Goal: Task Accomplishment & Management: Manage account settings

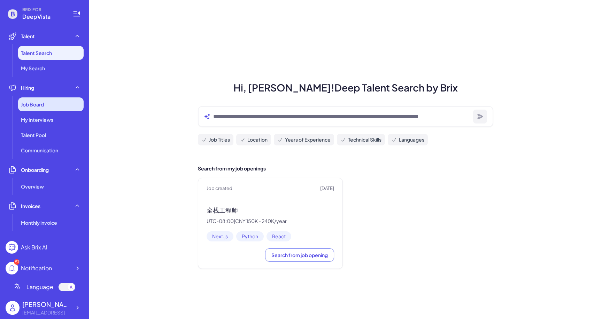
click at [63, 108] on div "Job Board" at bounding box center [51, 105] width 66 height 14
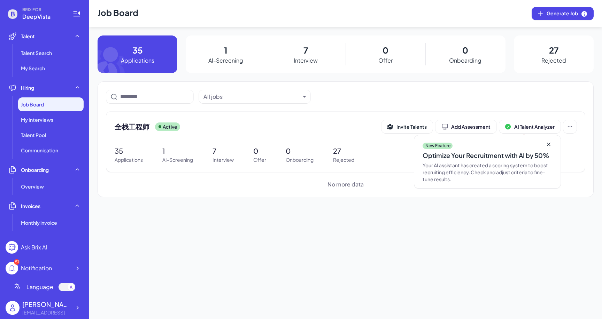
click at [299, 59] on p "Interview" at bounding box center [306, 60] width 24 height 8
click at [64, 123] on div "My Interviews" at bounding box center [51, 120] width 66 height 14
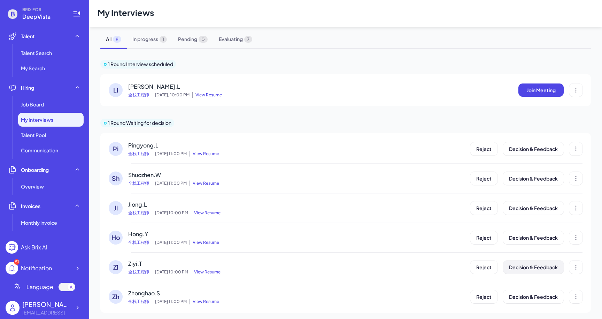
click at [533, 267] on span "Decision & Feedback" at bounding box center [533, 267] width 49 height 6
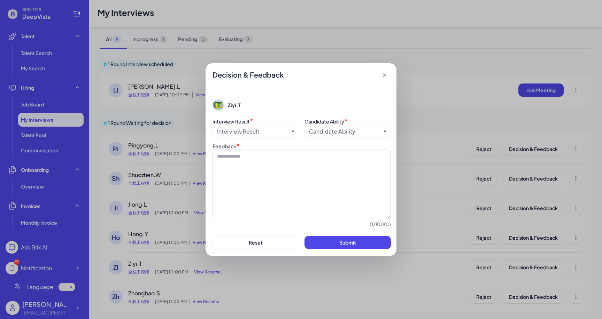
click at [272, 132] on div "Interview Result" at bounding box center [253, 132] width 72 height 8
click at [256, 148] on div "Move to next round" at bounding box center [255, 148] width 81 height 13
click at [324, 129] on div "Candidate Ability" at bounding box center [332, 132] width 46 height 8
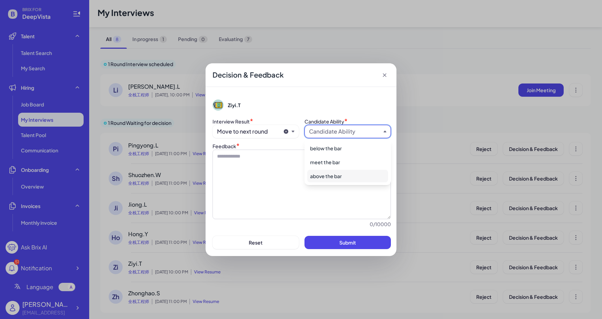
click at [319, 174] on div "above the bar" at bounding box center [347, 176] width 81 height 13
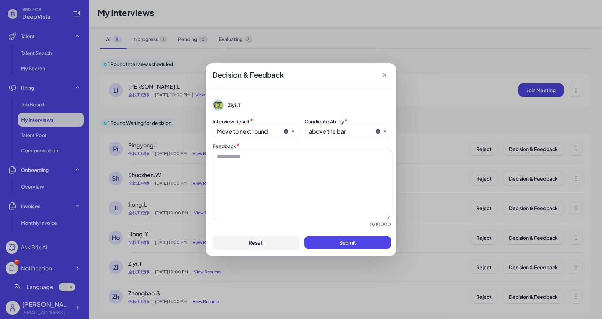
click at [277, 238] on button "Reset" at bounding box center [256, 242] width 86 height 13
click at [387, 68] on div "Decision & Feedback" at bounding box center [301, 75] width 191 height 24
click at [385, 72] on icon at bounding box center [384, 75] width 7 height 7
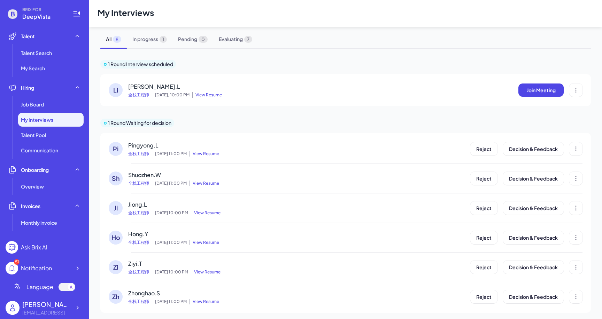
scroll to position [17, 0]
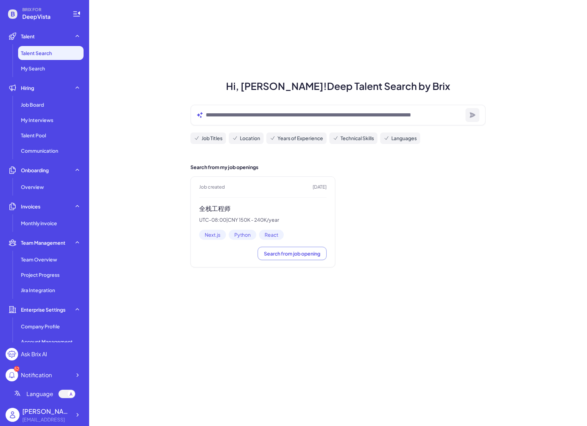
click at [237, 209] on h3 "全栈工程师" at bounding box center [263, 209] width 128 height 8
click at [217, 212] on h3 "全栈工程师" at bounding box center [263, 209] width 128 height 8
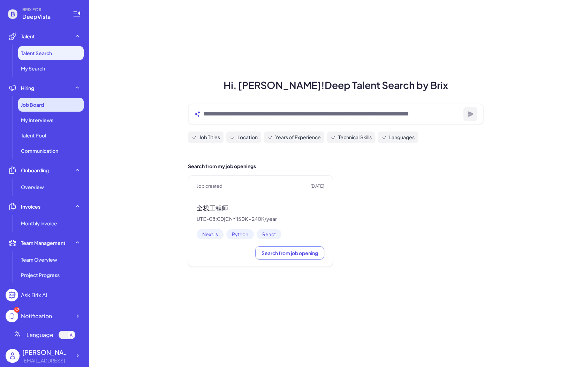
click at [46, 98] on div "Job Board" at bounding box center [51, 105] width 66 height 14
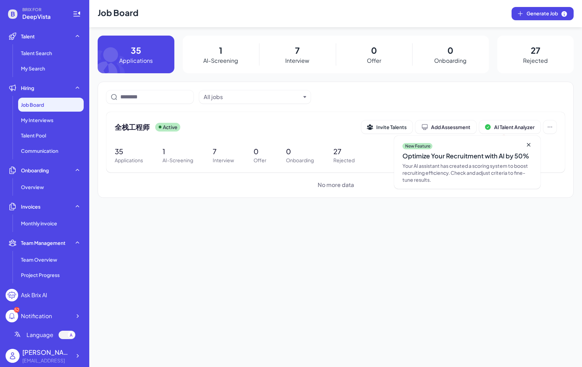
click at [298, 53] on p "7" at bounding box center [297, 50] width 5 height 13
click at [222, 157] on p "Interview" at bounding box center [223, 159] width 21 height 7
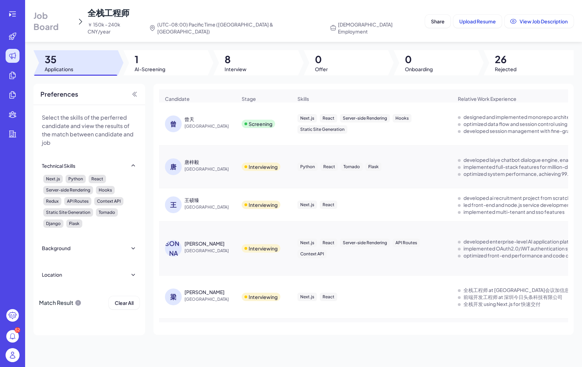
click at [190, 288] on div "[PERSON_NAME]" at bounding box center [204, 291] width 40 height 7
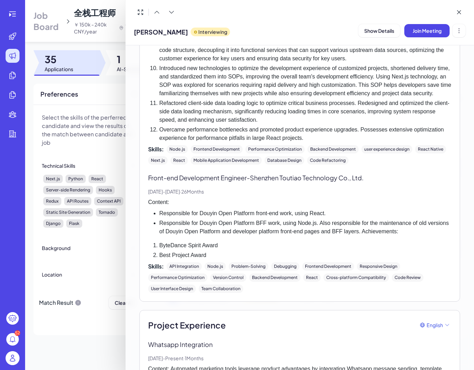
scroll to position [144, 0]
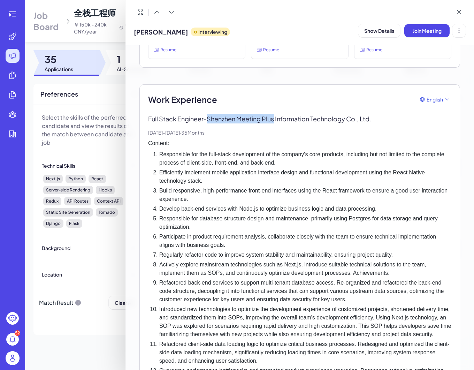
drag, startPoint x: 210, startPoint y: 117, endPoint x: 276, endPoint y: 116, distance: 65.9
click at [276, 116] on p "Full Stack Engineer - [GEOGRAPHIC_DATA] Meeting Plus Information Technology Co.…" at bounding box center [299, 118] width 303 height 9
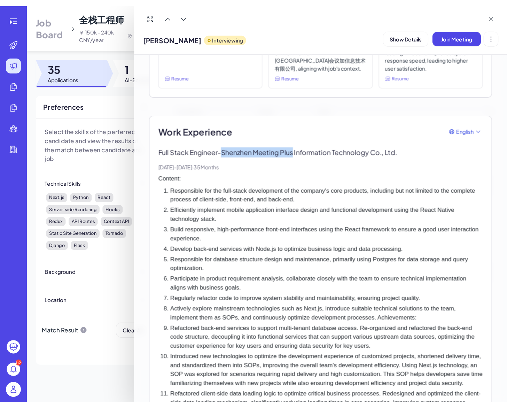
scroll to position [129, 0]
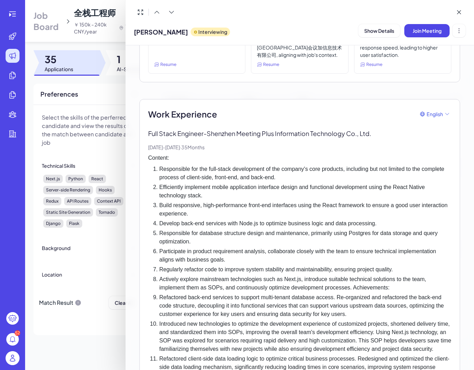
click at [226, 131] on p "Full Stack Engineer - [GEOGRAPHIC_DATA] Meeting Plus Information Technology Co.…" at bounding box center [299, 133] width 303 height 9
copy p "Shenzhen Meeting Plus"
drag, startPoint x: 210, startPoint y: 132, endPoint x: 278, endPoint y: 133, distance: 68.3
click at [278, 133] on p "Full Stack Engineer - [GEOGRAPHIC_DATA] Meeting Plus Information Technology Co.…" at bounding box center [299, 133] width 303 height 9
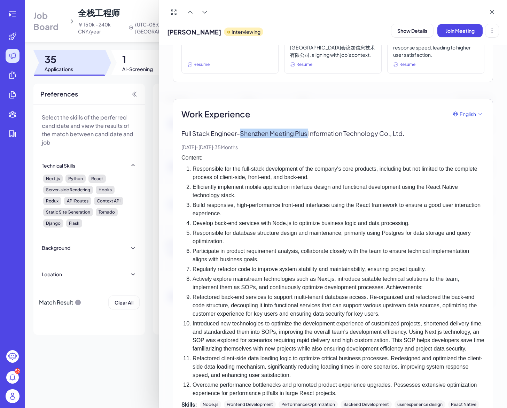
scroll to position [262, 0]
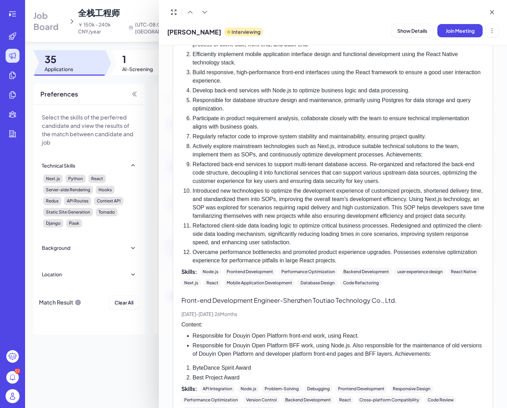
click at [427, 195] on li "Introduced new technologies to optimize the development experience of customize…" at bounding box center [339, 203] width 292 height 33
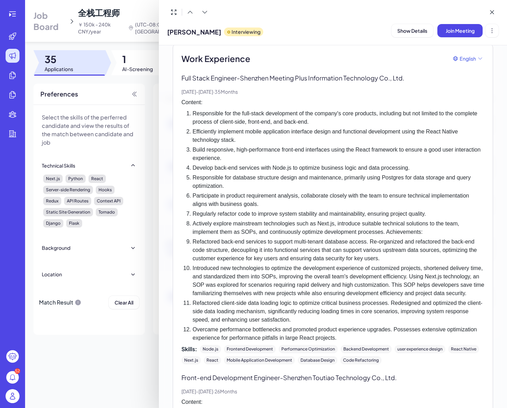
scroll to position [186, 0]
